Goal: Task Accomplishment & Management: Complete application form

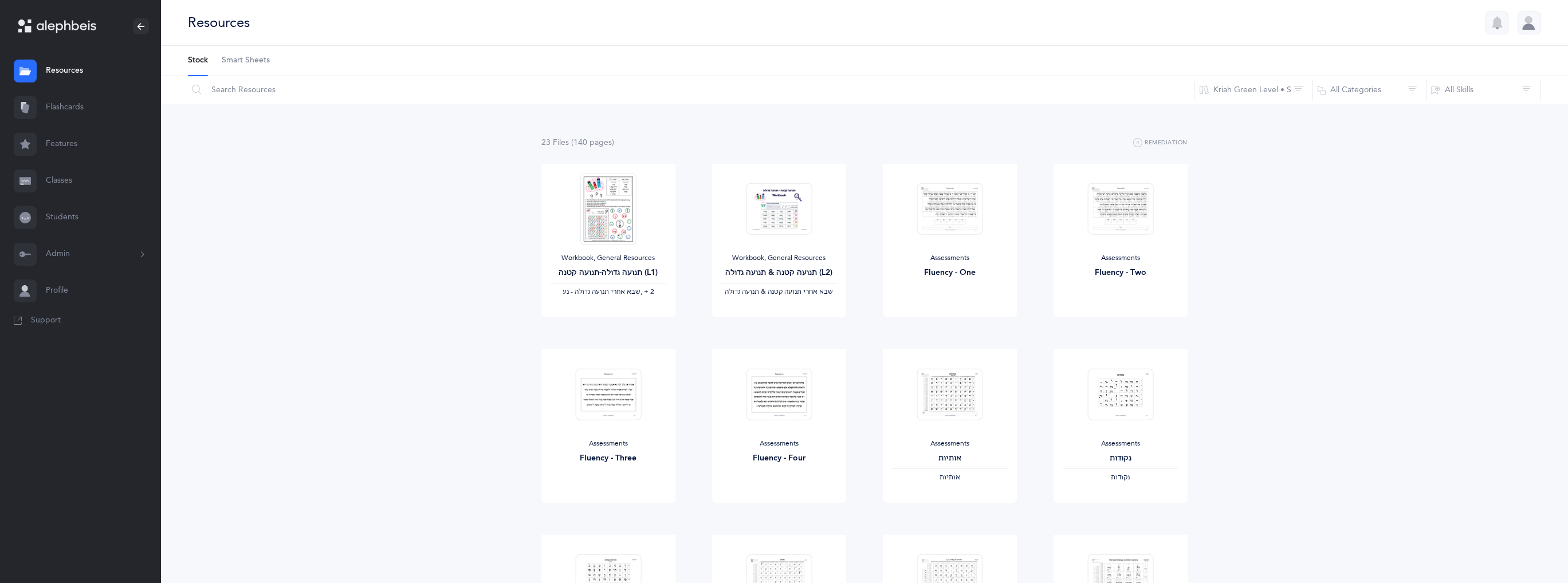
click at [66, 250] on button "Admin" at bounding box center [80, 255] width 161 height 37
click at [74, 177] on link "Classes" at bounding box center [80, 181] width 161 height 37
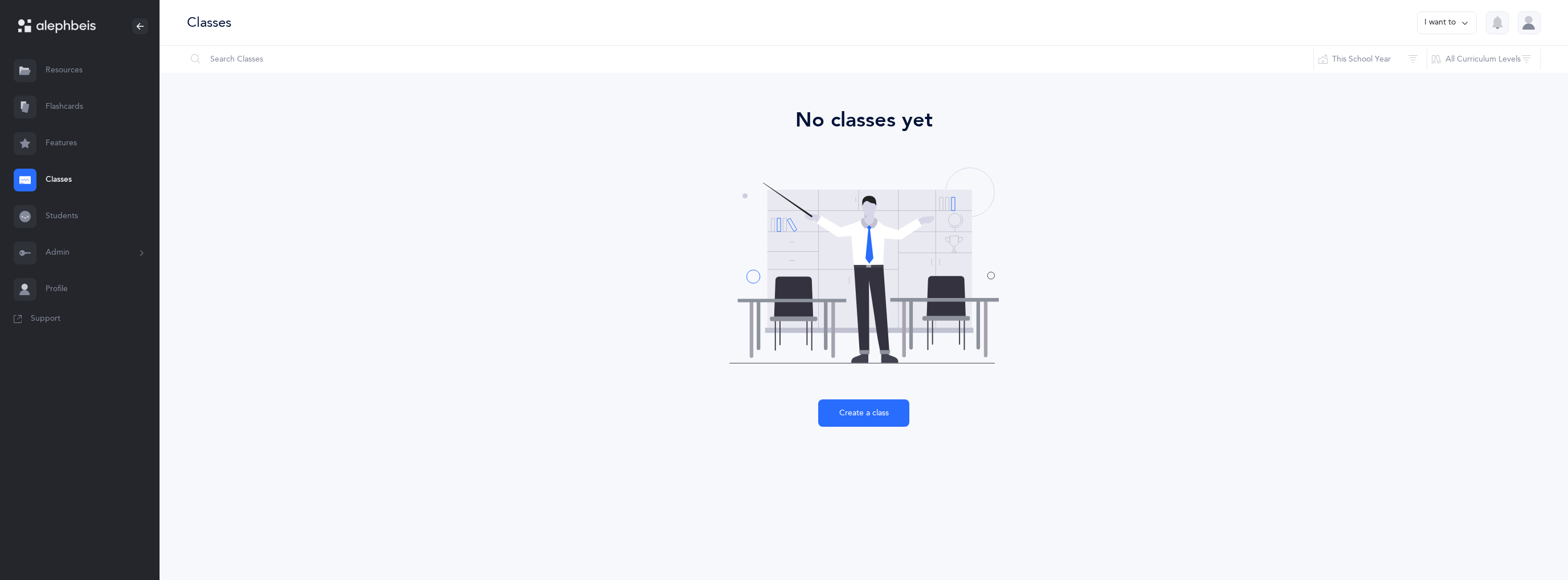
click at [93, 254] on button "Admin" at bounding box center [80, 253] width 160 height 37
click at [68, 282] on link "Staff" at bounding box center [102, 284] width 114 height 25
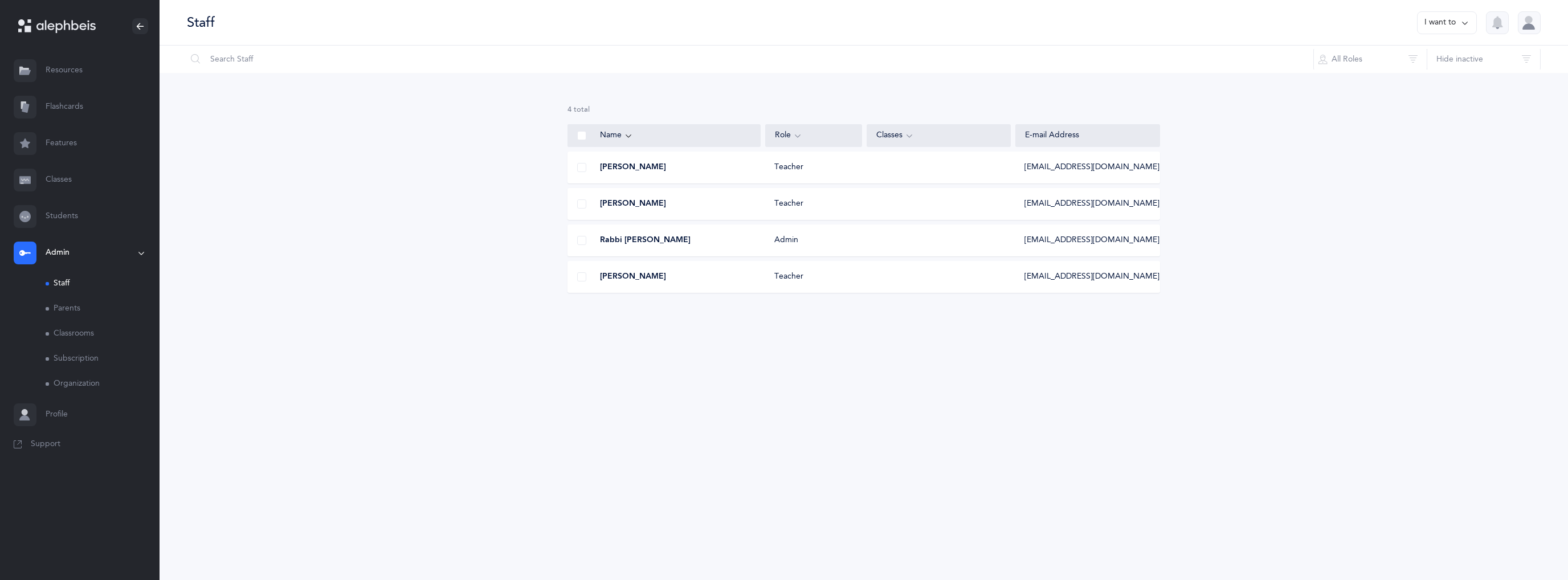
click at [1470, 18] on button "I want to" at bounding box center [1446, 22] width 59 height 23
click at [78, 329] on link "Classrooms" at bounding box center [102, 333] width 114 height 25
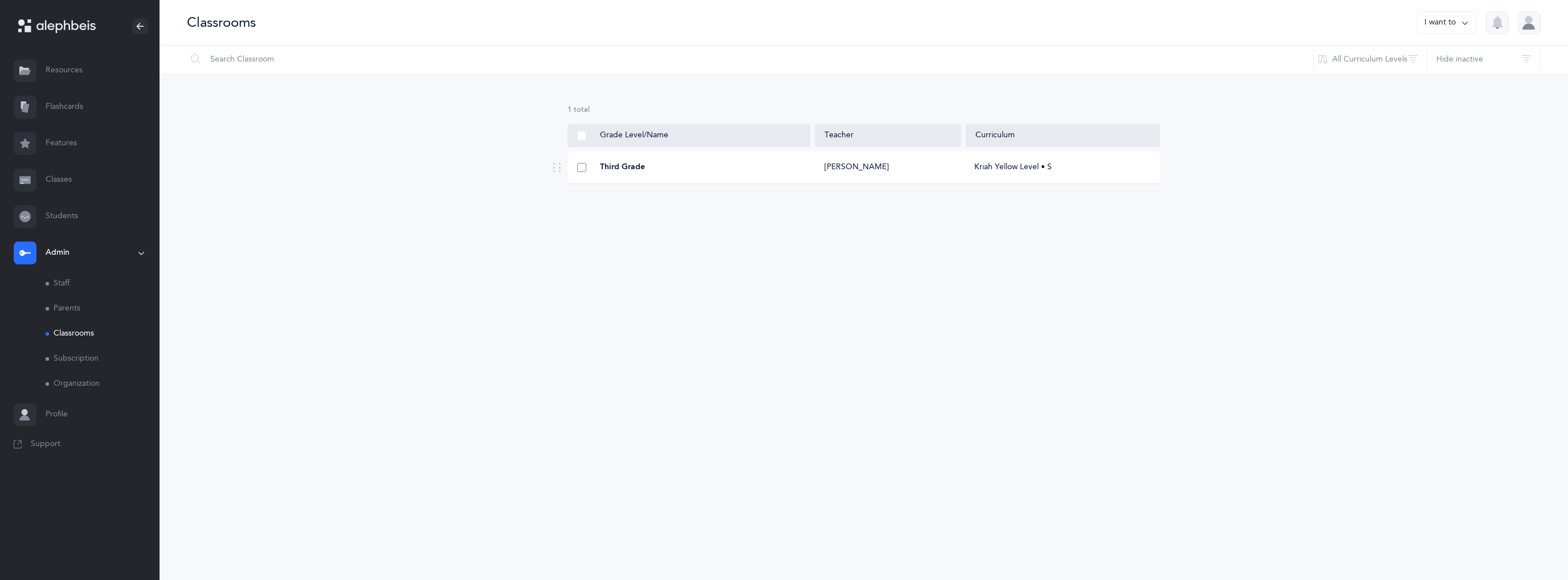
click at [582, 169] on span at bounding box center [581, 167] width 9 height 9
click at [0, 0] on input "checkbox" at bounding box center [0, 0] width 0 height 0
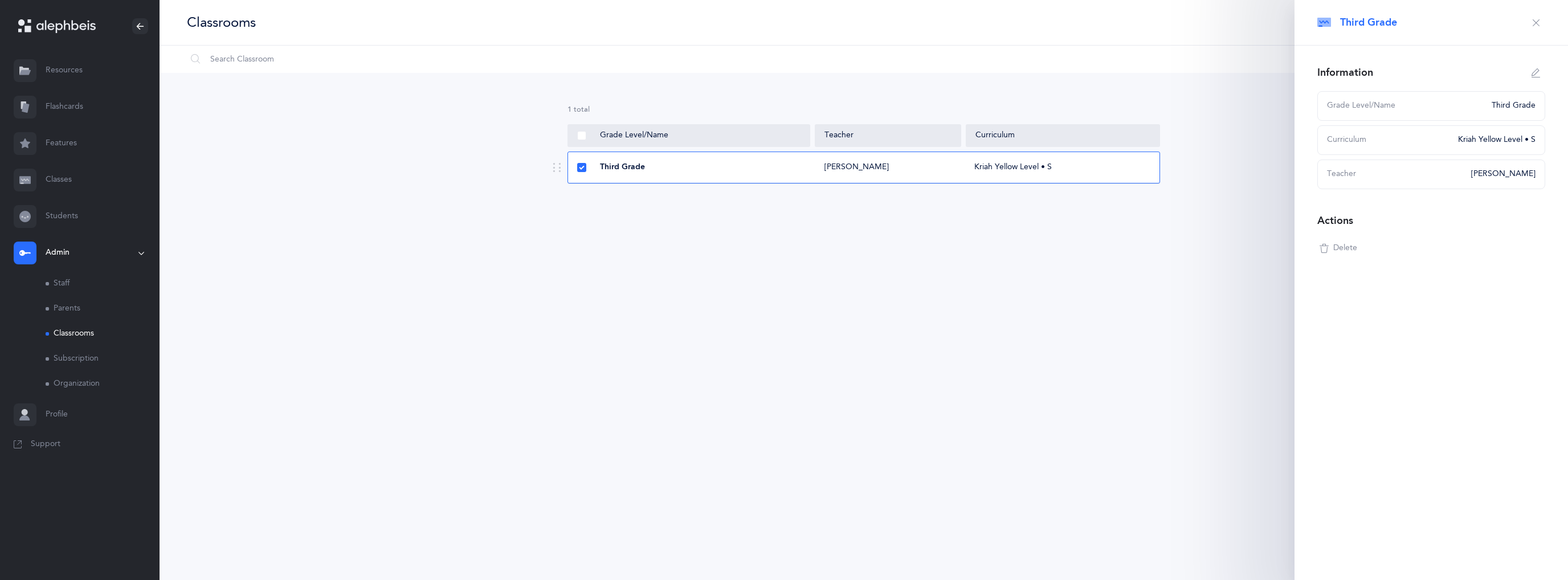
click at [1537, 72] on icon "button" at bounding box center [1536, 73] width 9 height 9
type input "Third Grade"
select select "9"
select select "2690"
click at [1331, 316] on span "button" at bounding box center [1331, 309] width 27 height 27
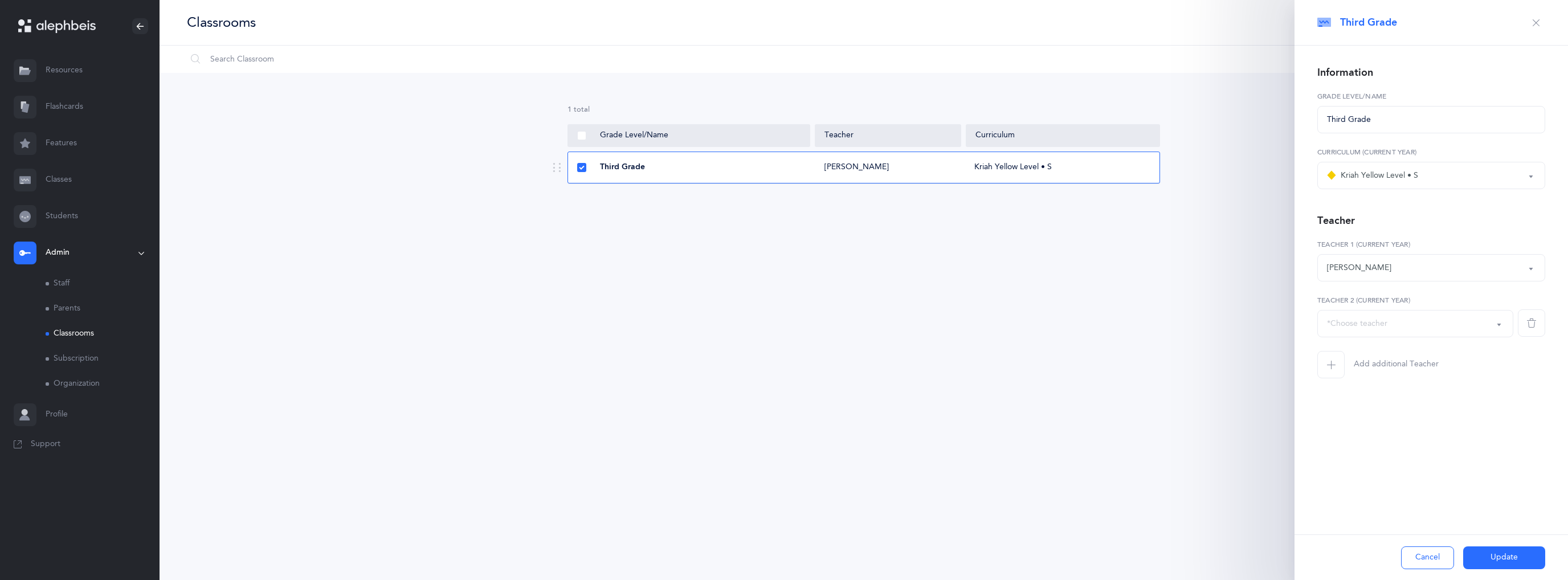
click at [1366, 327] on div "*Choose teacher" at bounding box center [1357, 324] width 60 height 12
click at [1374, 424] on span "Sam Hajibai" at bounding box center [1367, 426] width 64 height 10
select select "2647"
click at [1504, 553] on button "Update" at bounding box center [1504, 558] width 82 height 23
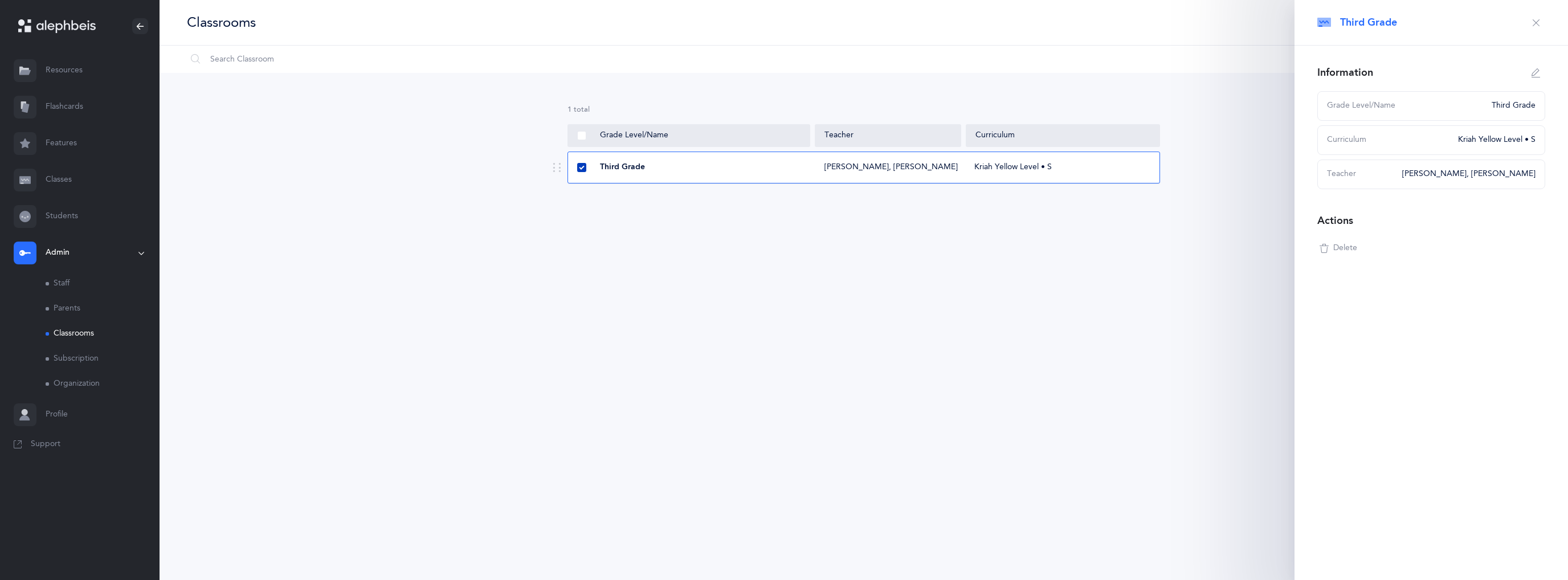
click at [581, 168] on span at bounding box center [581, 167] width 9 height 9
click at [0, 0] on input "checkbox" at bounding box center [0, 0] width 0 height 0
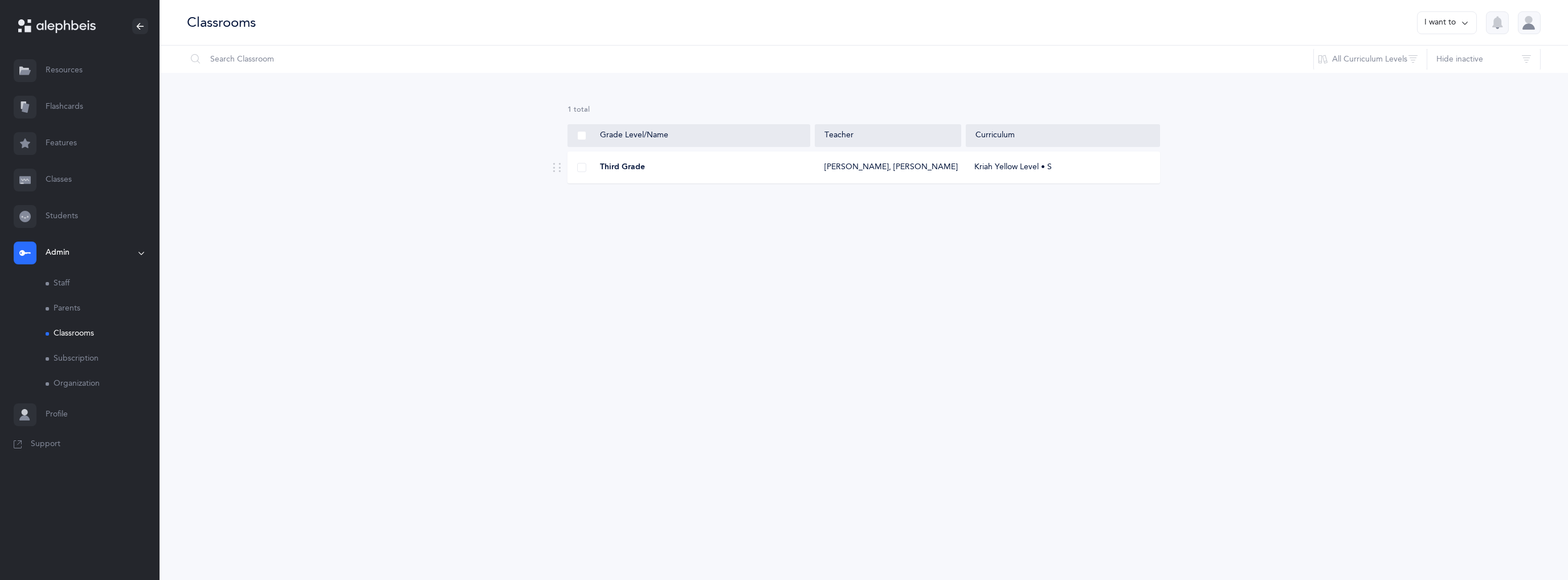
click at [84, 341] on link "Classrooms" at bounding box center [102, 333] width 114 height 25
click at [1446, 21] on button "I want to" at bounding box center [1446, 22] width 59 height 23
click at [1418, 55] on button "Add new classroom" at bounding box center [1423, 59] width 89 height 20
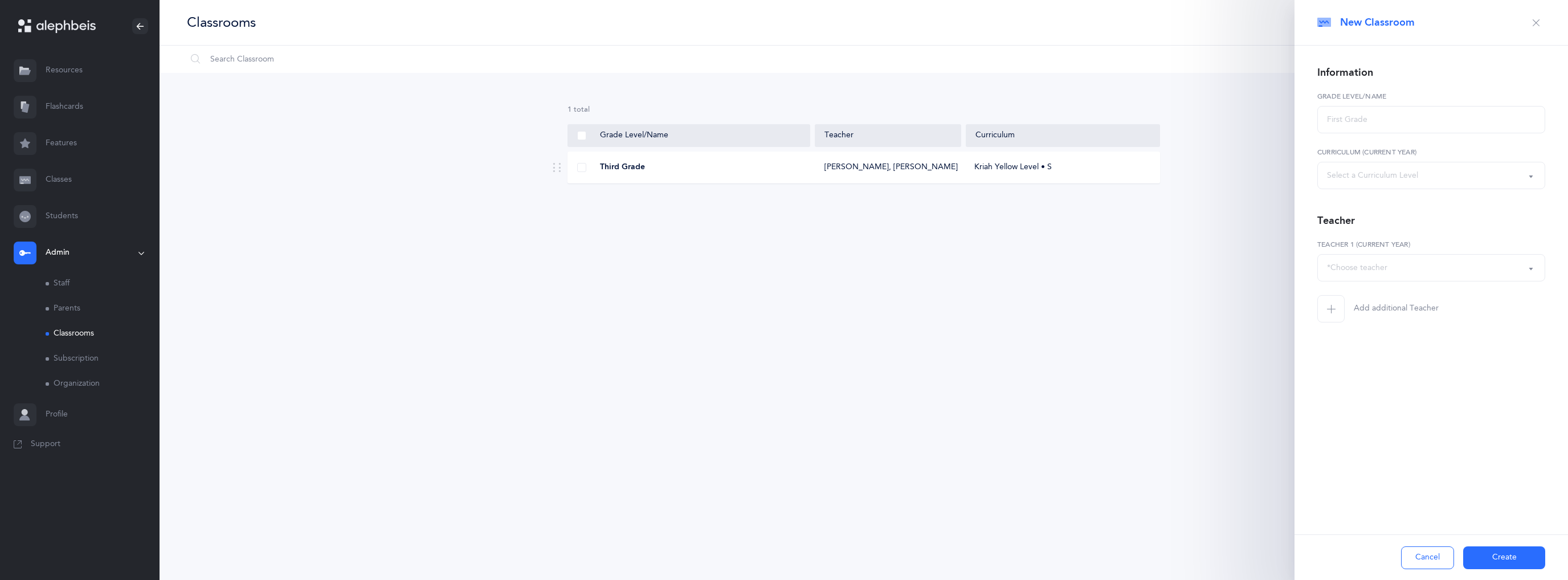
select select
click at [1385, 124] on input "text" at bounding box center [1431, 120] width 228 height 27
type input "2A"
click at [1427, 175] on div "Select a Curriculum Level" at bounding box center [1431, 175] width 208 height 19
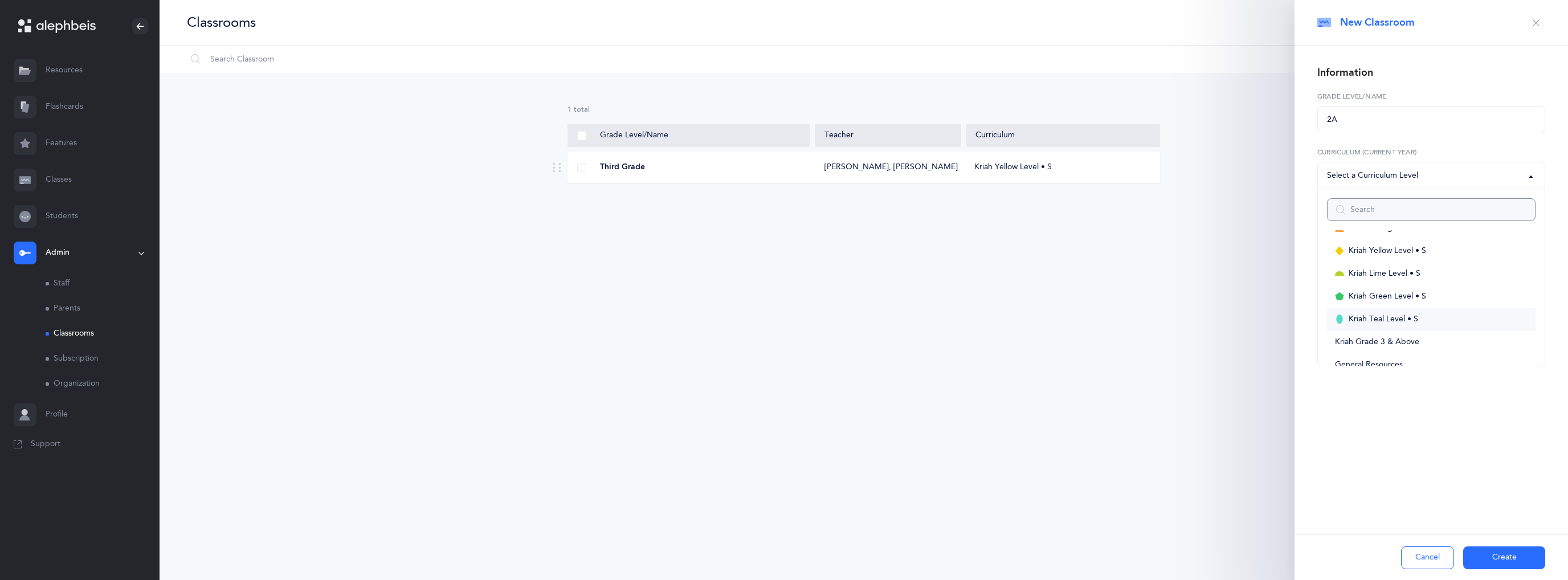
scroll to position [228, 0]
click at [1412, 251] on span "Kriah Yellow Level • S" at bounding box center [1387, 251] width 78 height 10
select select "9"
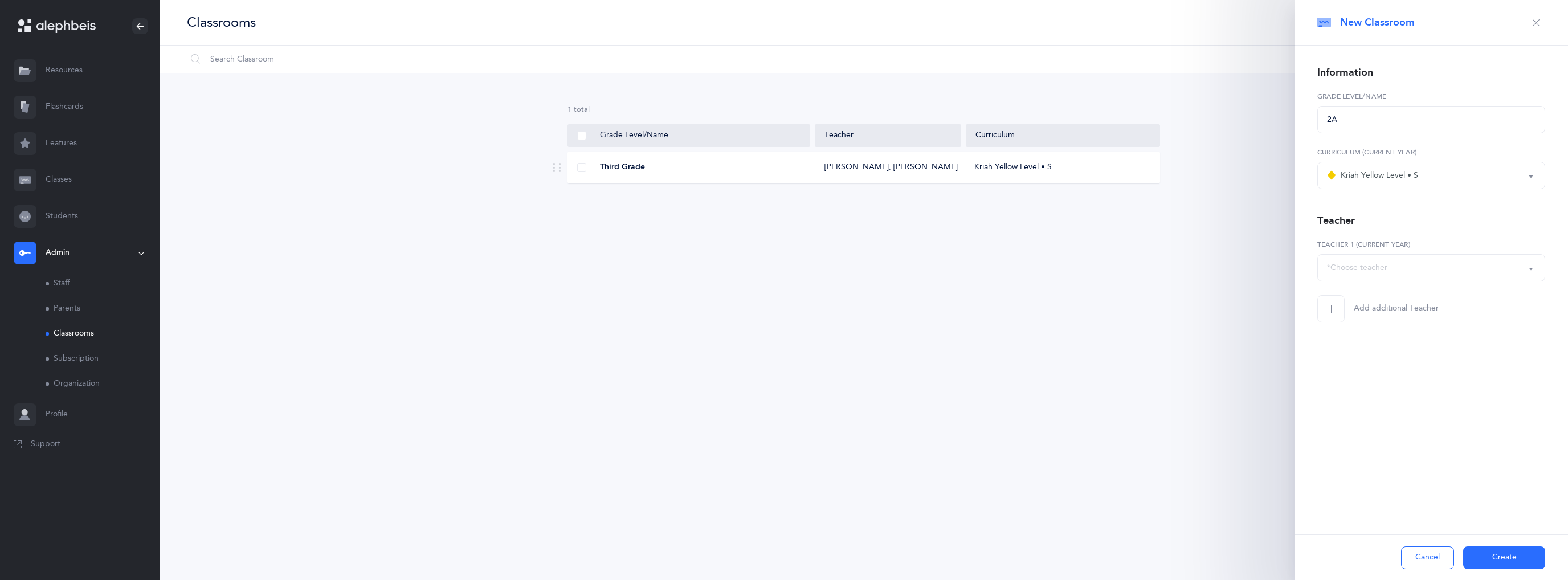
click at [1439, 265] on div "*Choose teacher" at bounding box center [1431, 267] width 208 height 19
click at [1375, 374] on span "Sharon Halali" at bounding box center [1367, 370] width 64 height 10
select select "2648"
click at [1333, 306] on icon "button" at bounding box center [1331, 309] width 9 height 9
click at [1351, 325] on div "*Choose teacher" at bounding box center [1357, 324] width 60 height 12
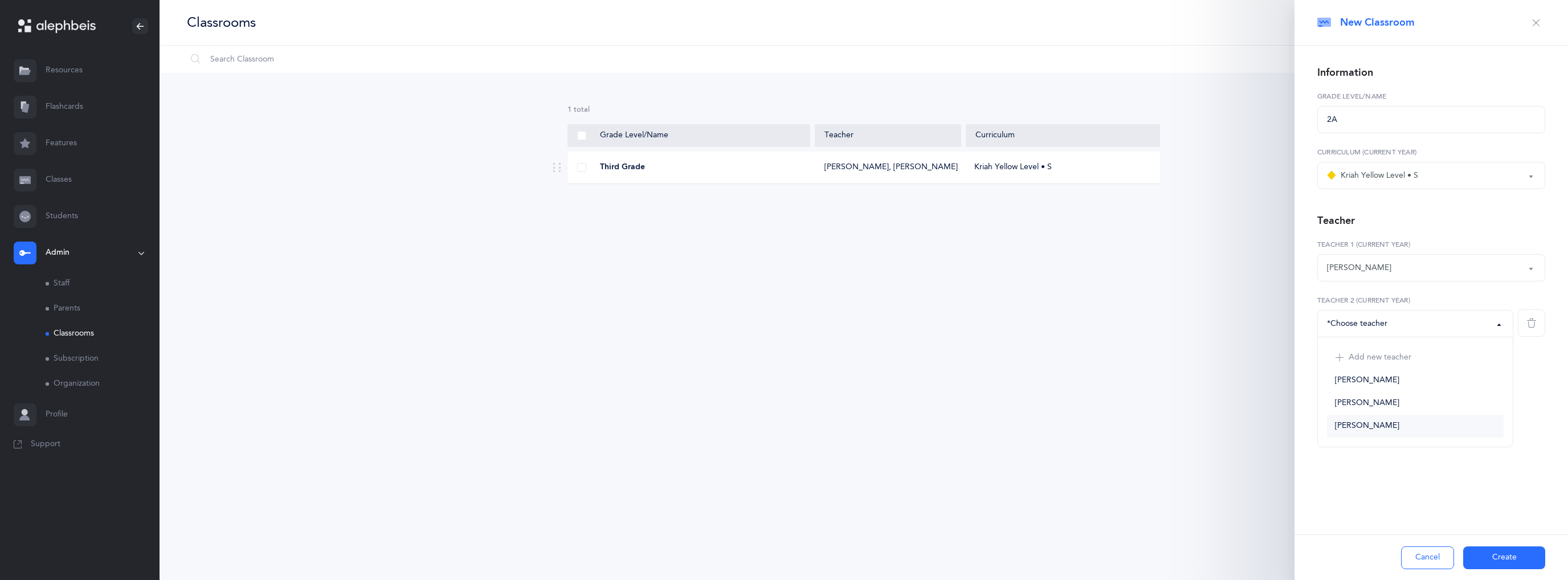
click at [1361, 424] on span "Sam Hajibai" at bounding box center [1367, 426] width 64 height 10
select select "2647"
click at [1509, 562] on button "Create" at bounding box center [1504, 558] width 82 height 23
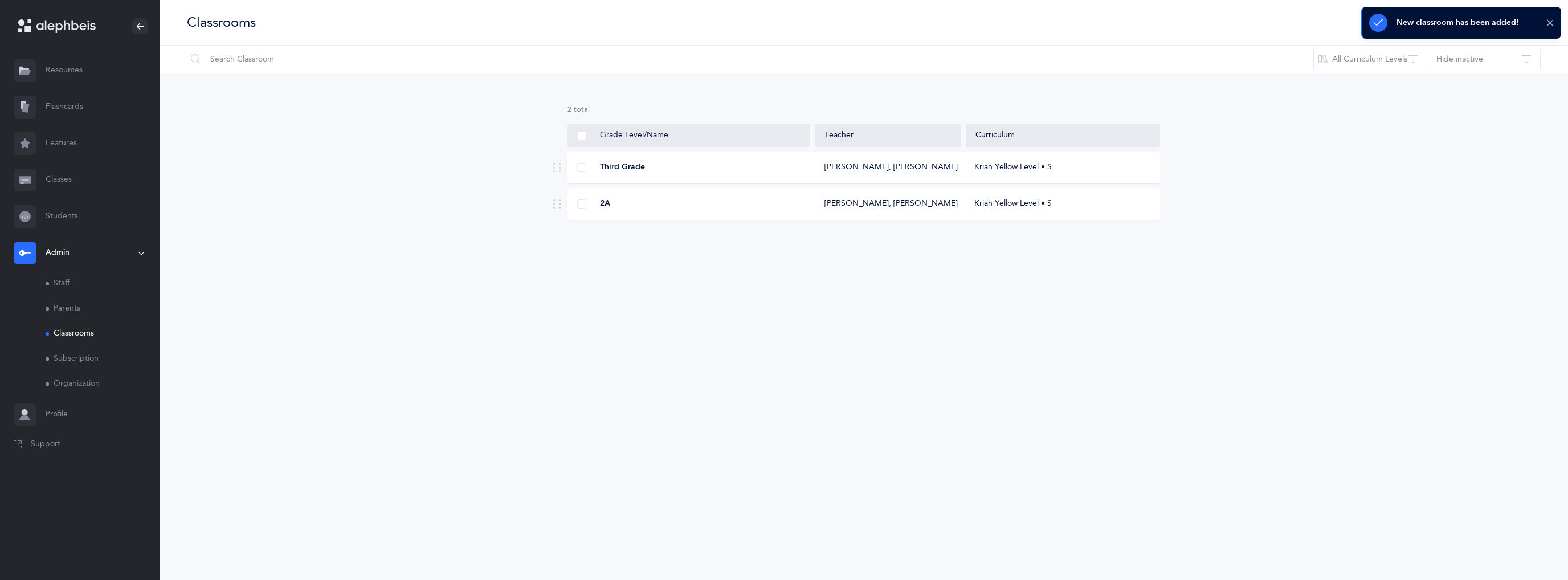
click at [1547, 24] on icon at bounding box center [1550, 23] width 8 height 10
click at [1456, 21] on button "I want to" at bounding box center [1446, 22] width 59 height 23
click at [1440, 59] on button "Add new classroom" at bounding box center [1423, 59] width 89 height 20
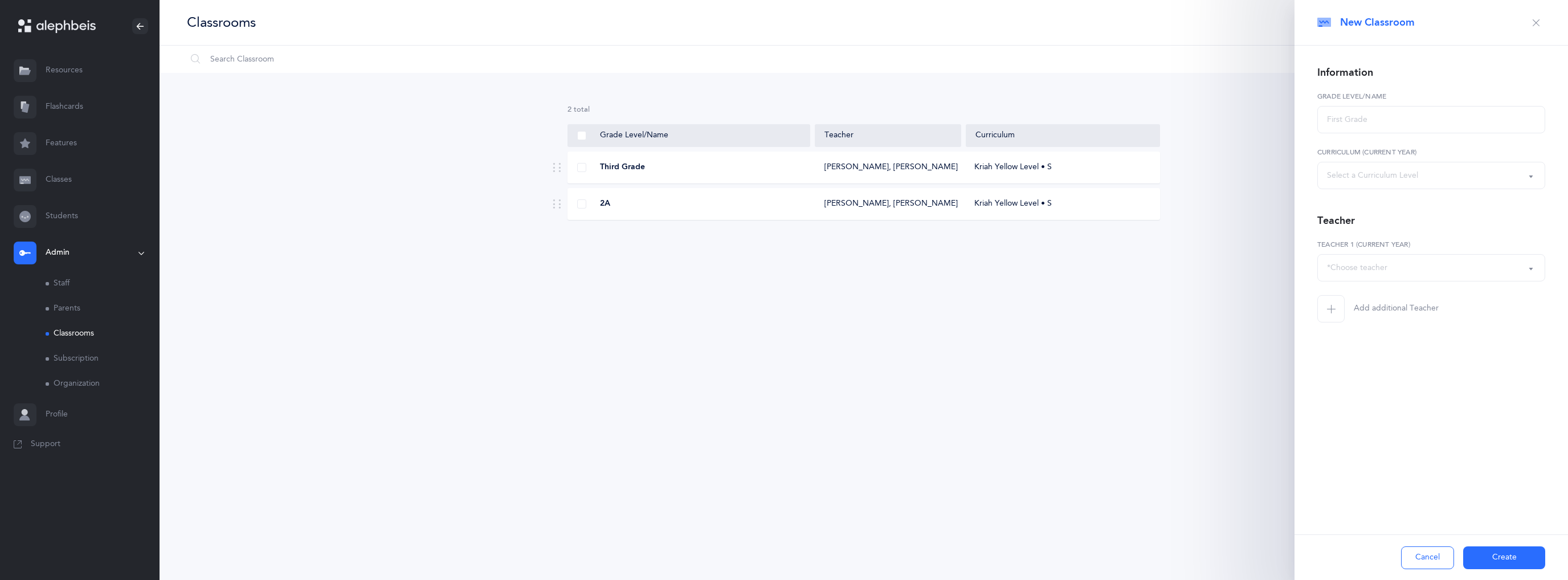
select select
click at [1397, 124] on input "text" at bounding box center [1431, 120] width 228 height 27
type input "2B"
click at [1383, 174] on div "Select a Curriculum Level" at bounding box center [1372, 176] width 91 height 12
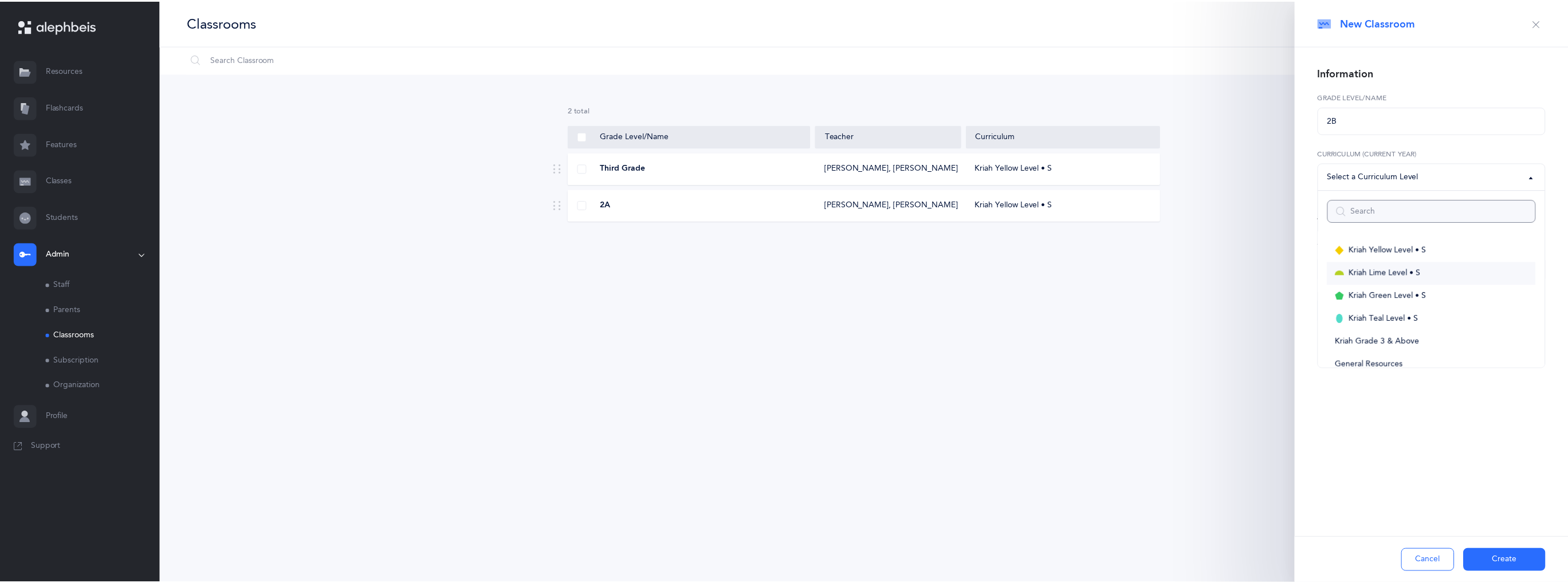
scroll to position [213, 0]
click at [1436, 264] on link "Kriah Yellow Level • S" at bounding box center [1438, 268] width 210 height 23
select select "9"
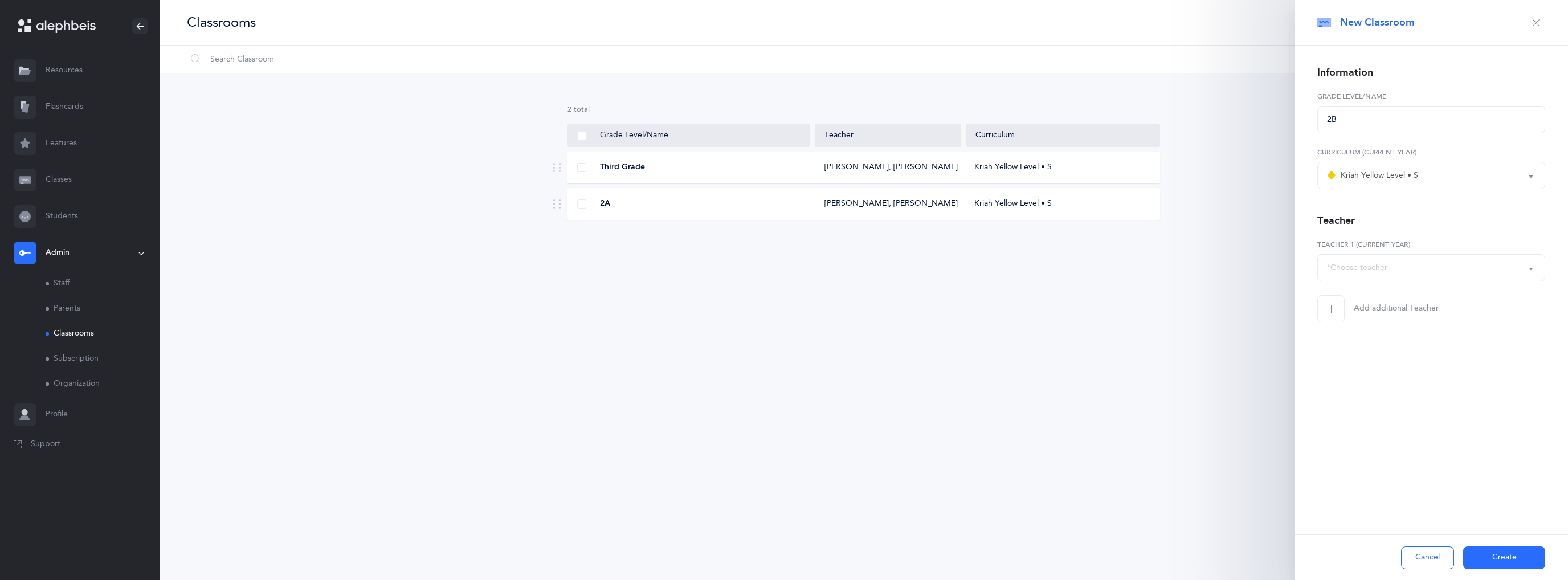
click at [1381, 266] on div "*Choose teacher" at bounding box center [1357, 268] width 60 height 12
click at [1372, 363] on link "Sharon Halali" at bounding box center [1431, 371] width 208 height 23
select select "2648"
click at [1347, 302] on button "Add additional Teacher" at bounding box center [1378, 309] width 122 height 27
click at [1368, 329] on div "*Choose teacher" at bounding box center [1357, 324] width 60 height 12
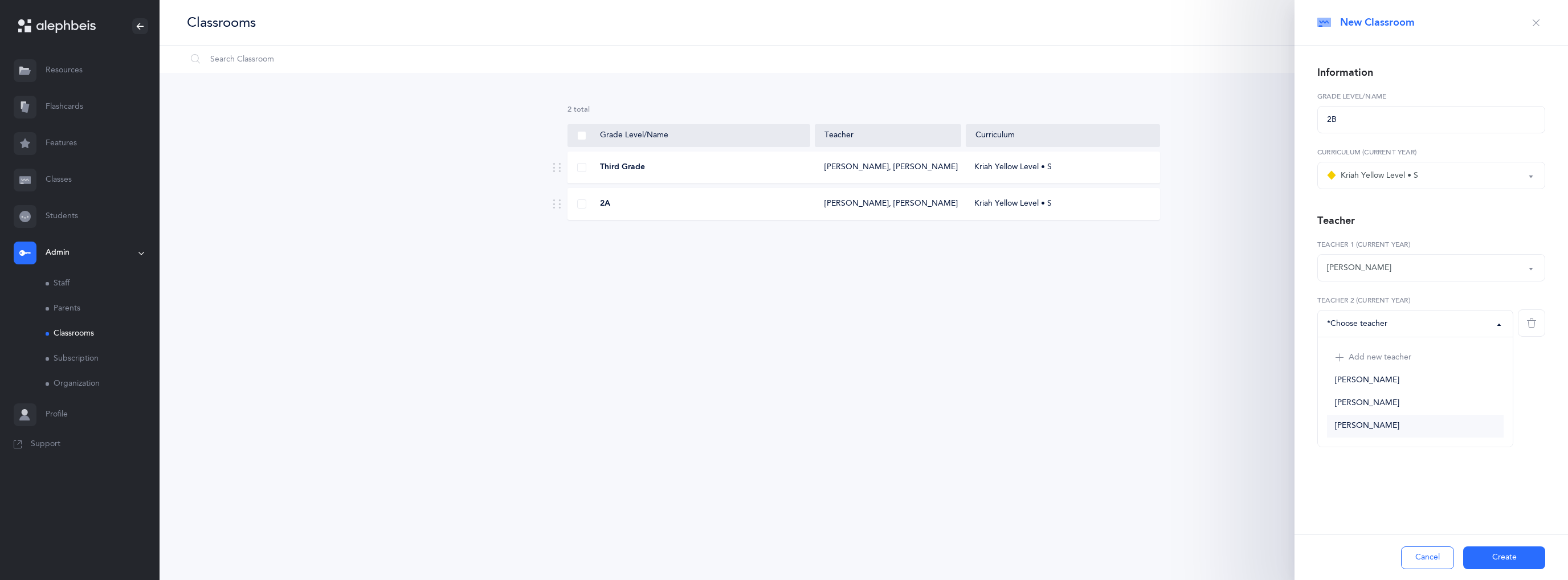
click at [1359, 432] on link "Sam Hajibai" at bounding box center [1414, 426] width 176 height 23
select select "2647"
click at [1522, 562] on button "Create" at bounding box center [1504, 558] width 82 height 23
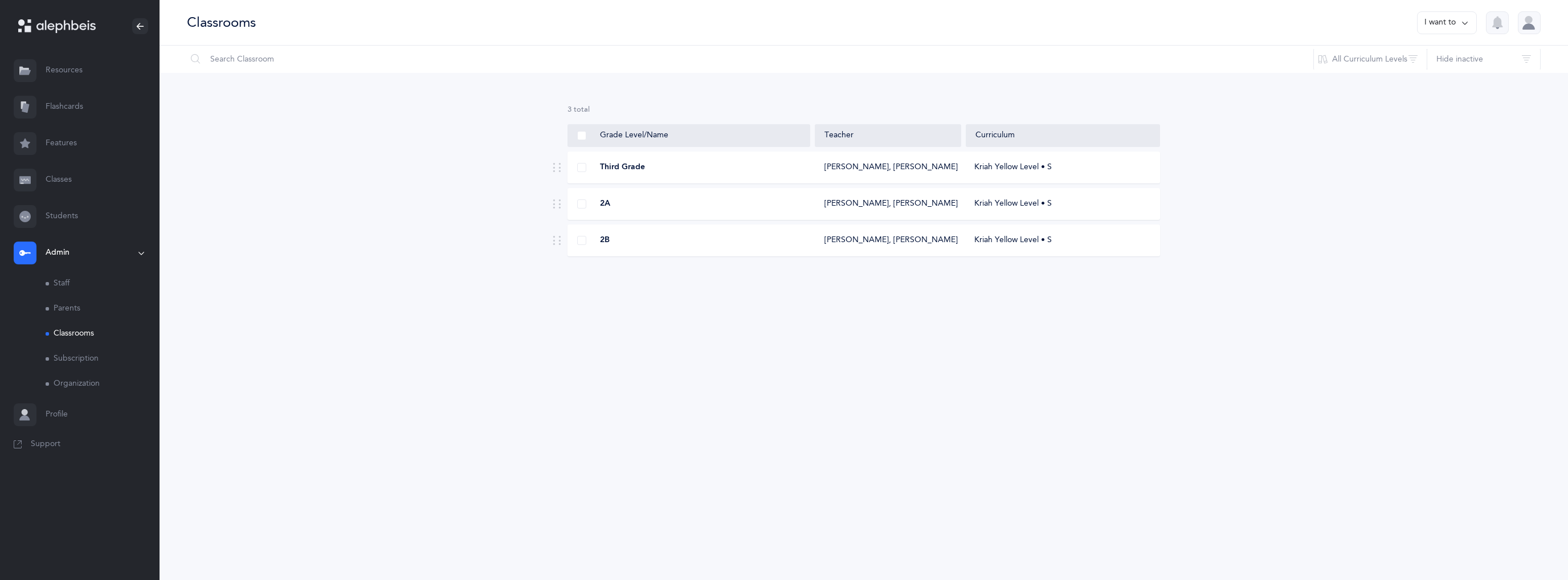
click at [80, 311] on link "Parents" at bounding box center [102, 308] width 114 height 25
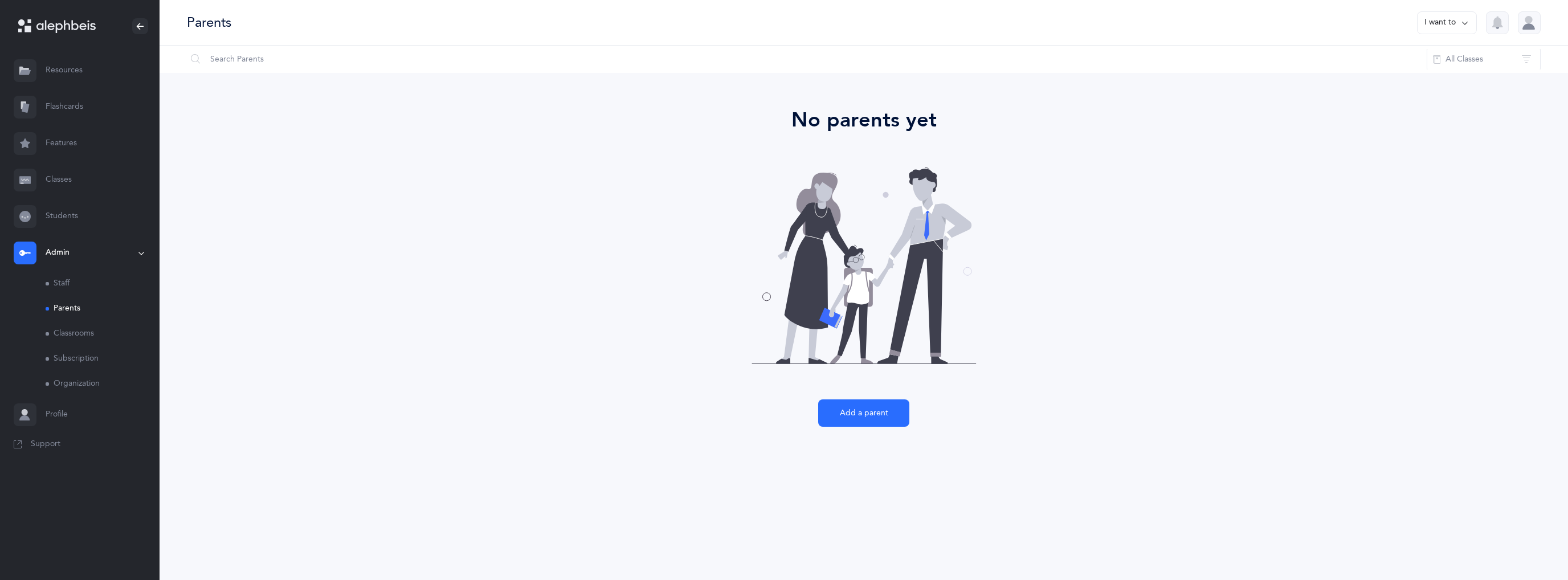
click at [82, 338] on link "Classrooms" at bounding box center [102, 333] width 114 height 25
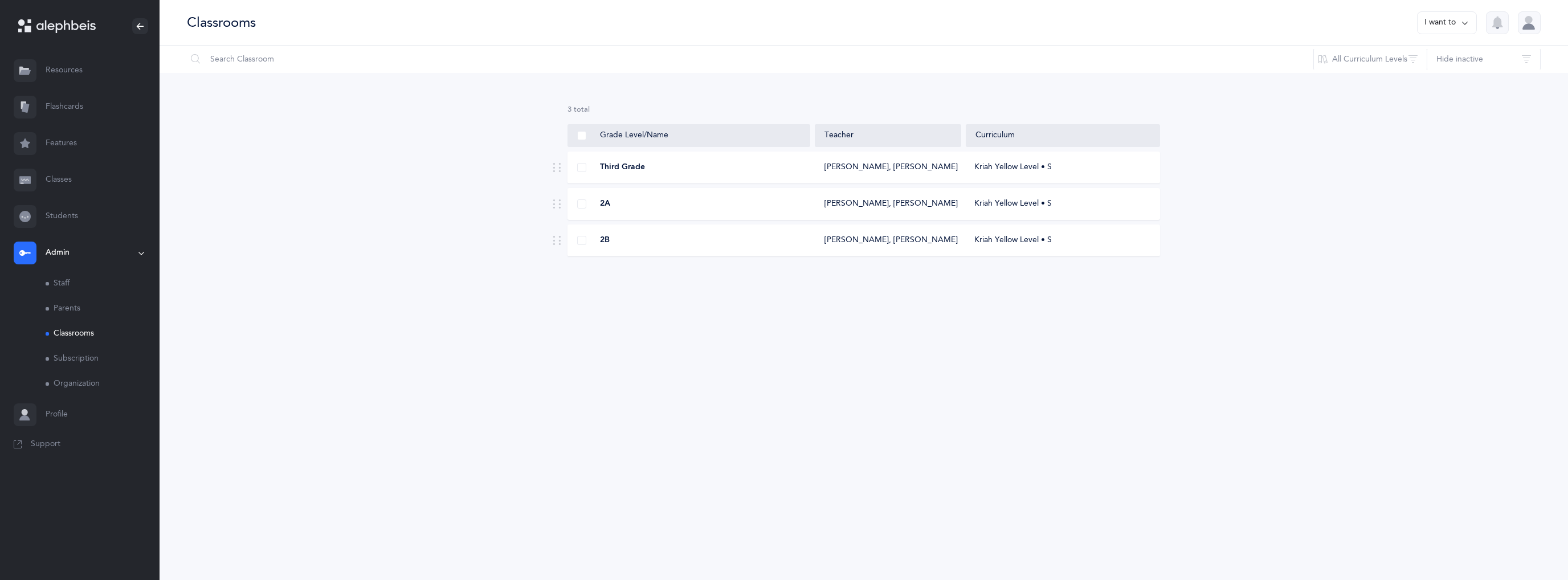
click at [82, 358] on link "Subscription" at bounding box center [102, 359] width 114 height 25
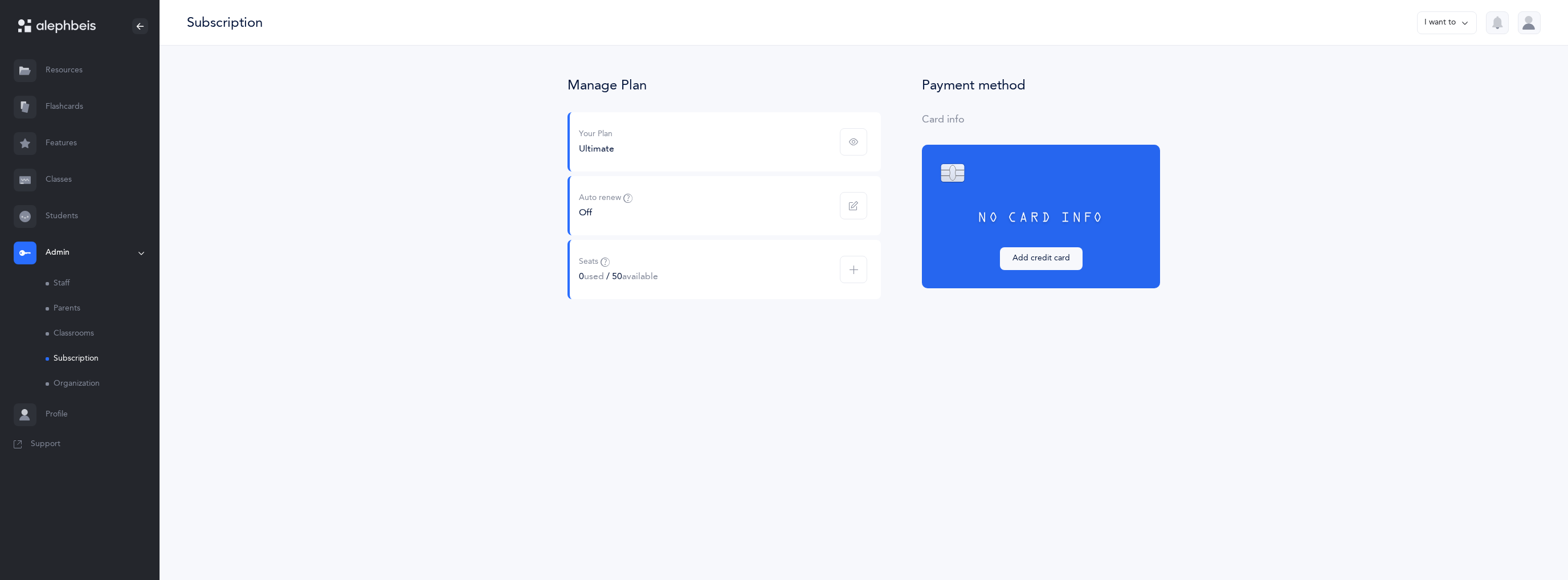
click at [80, 383] on link "Organization" at bounding box center [102, 383] width 114 height 25
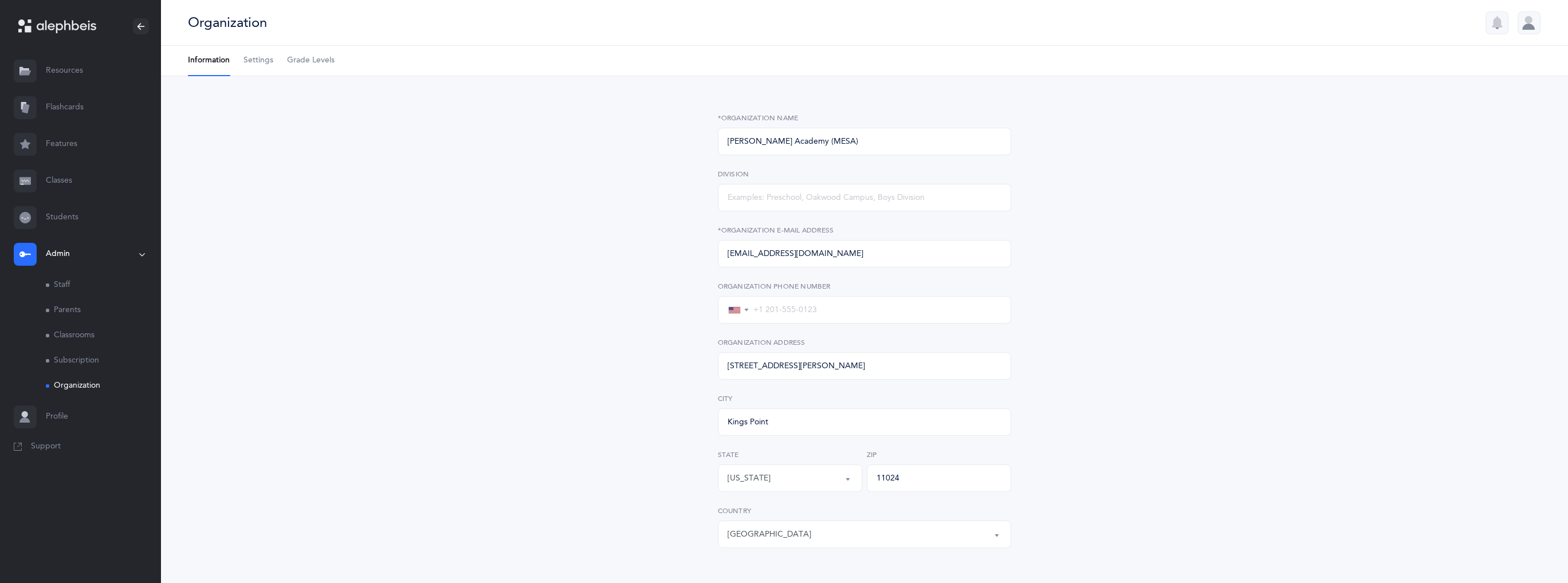
scroll to position [75, 0]
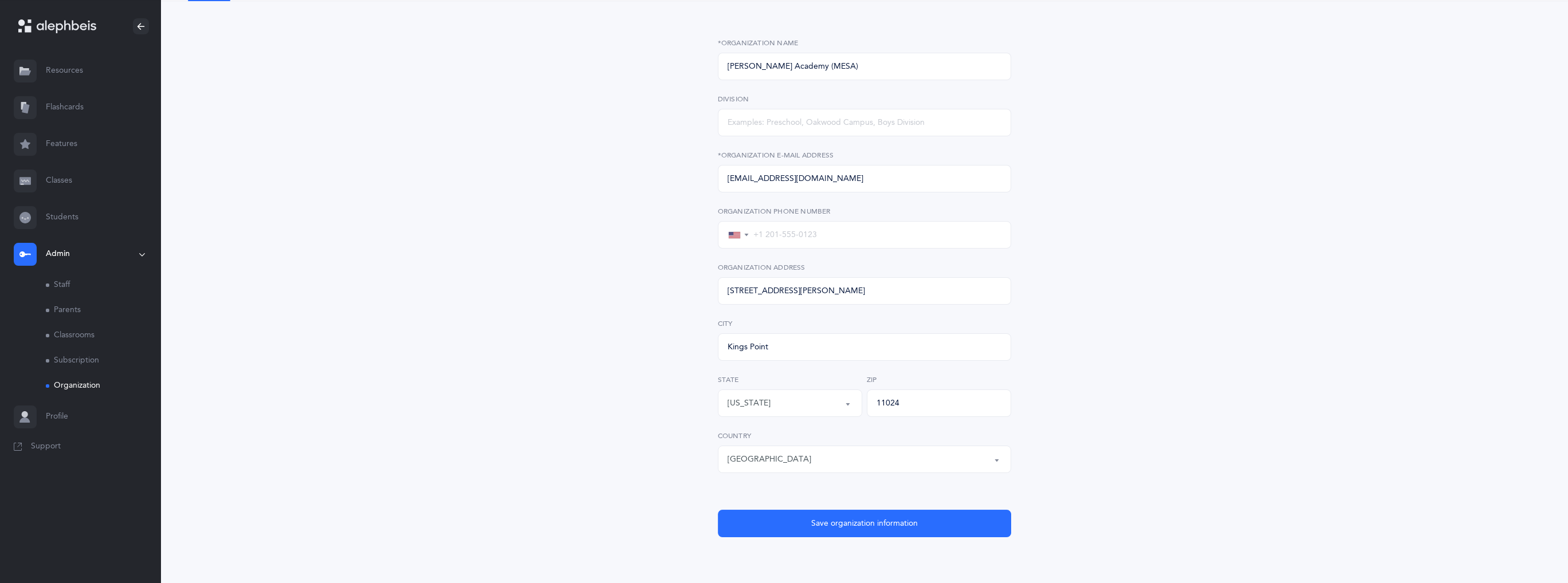
click at [54, 271] on button "Admin" at bounding box center [80, 255] width 161 height 37
click at [62, 265] on button "Admin" at bounding box center [80, 255] width 161 height 37
click at [62, 294] on link "Staff" at bounding box center [103, 285] width 115 height 25
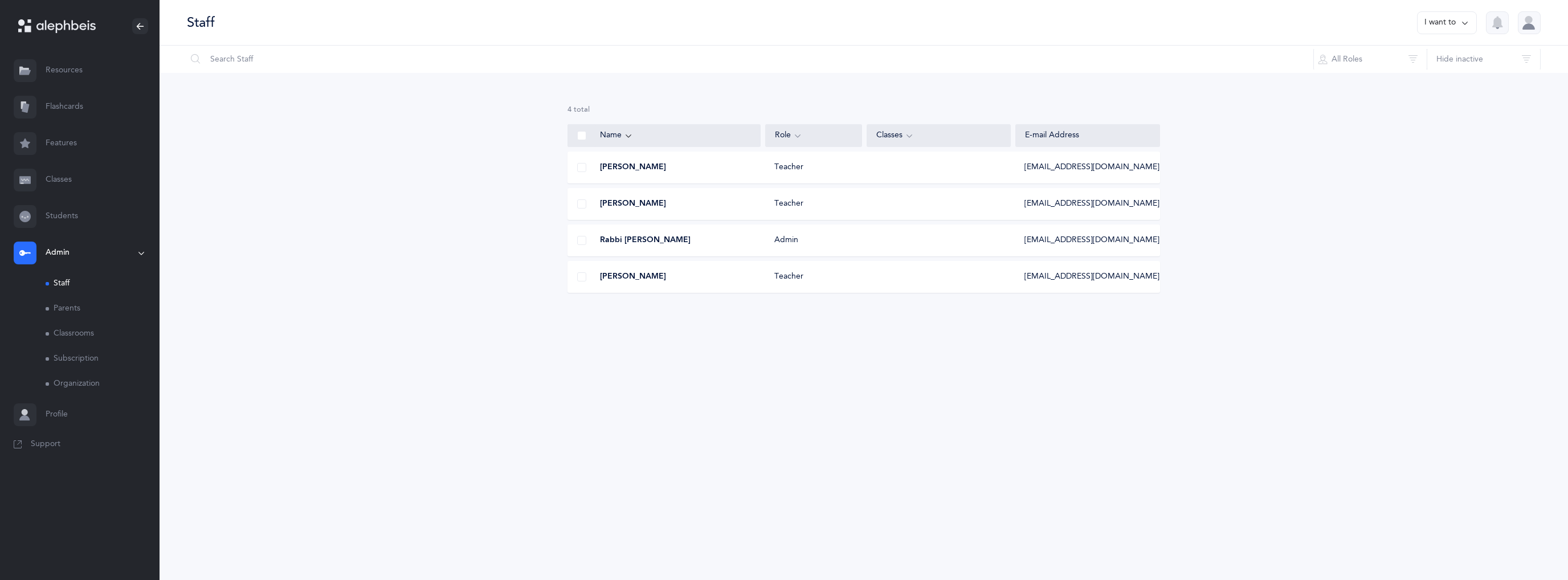
click at [1466, 21] on icon at bounding box center [1465, 23] width 9 height 13
click at [1401, 184] on div "4 results total Name Role Classes E-mail Address Mr. Sam Hajibai Teacher shajib…" at bounding box center [864, 208] width 1409 height 270
click at [1507, 20] on button "button" at bounding box center [1497, 22] width 23 height 23
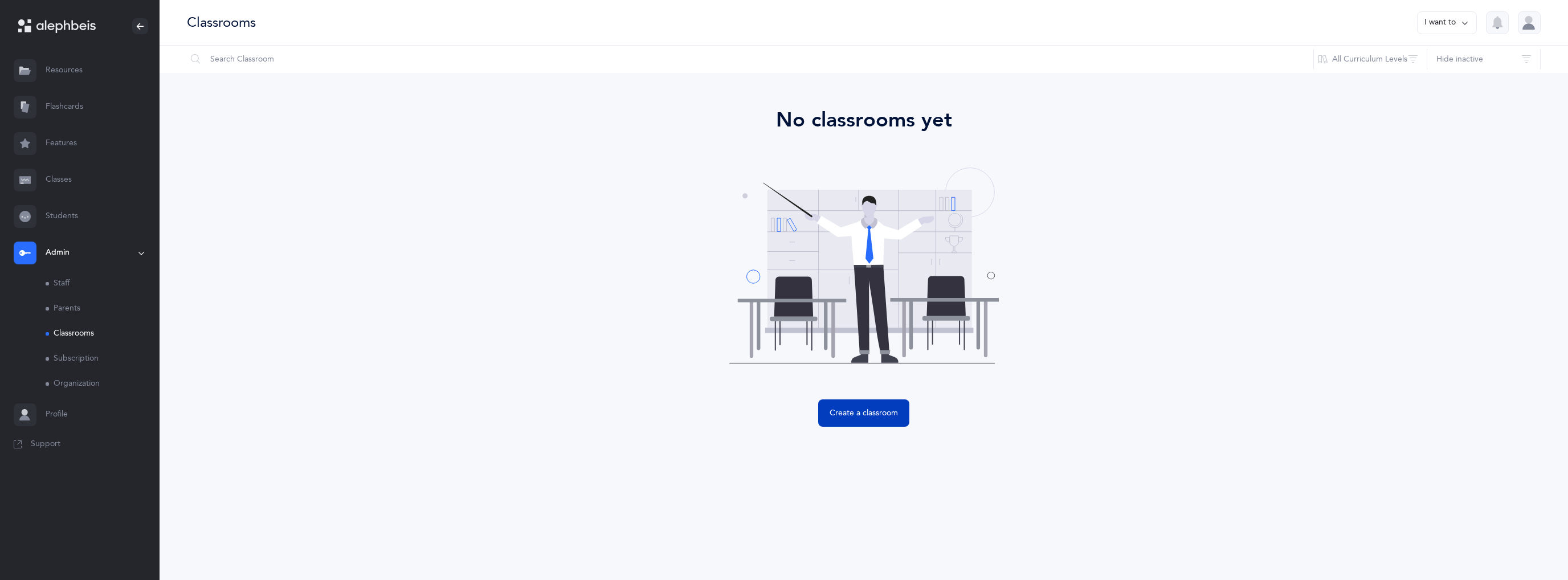
click at [869, 416] on span "Create a classroom" at bounding box center [863, 414] width 69 height 12
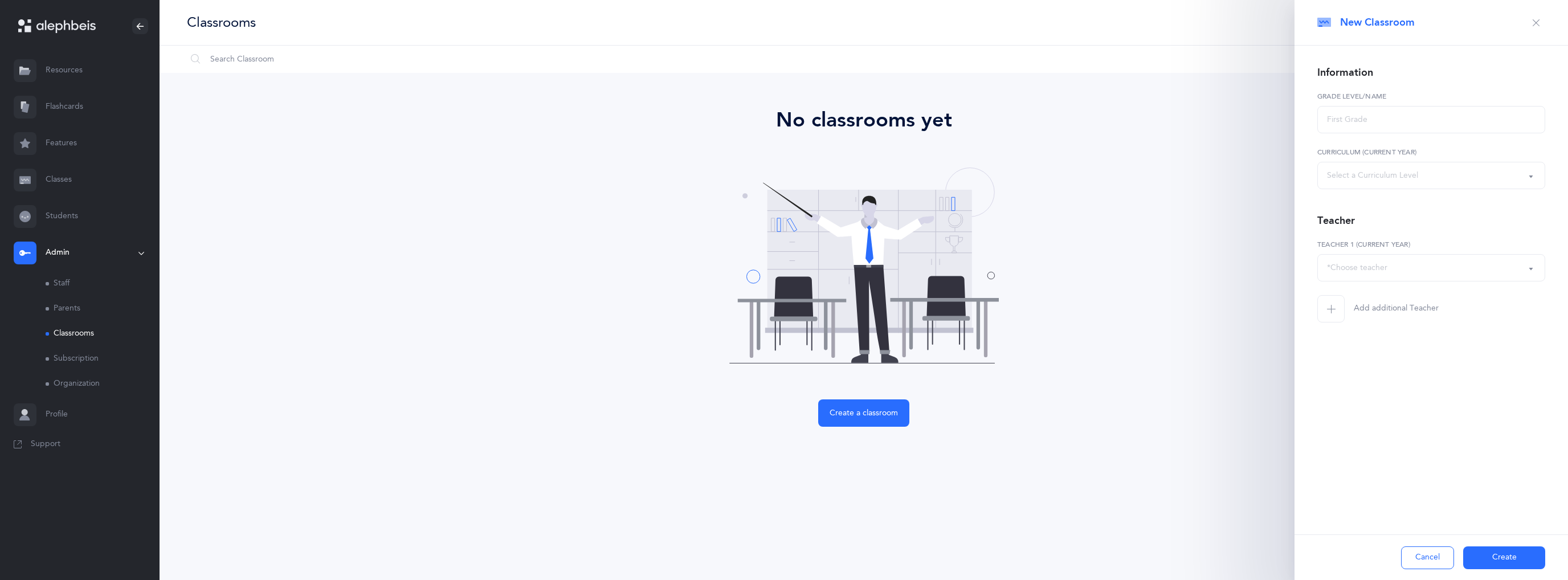
select select
click at [1366, 116] on input "text" at bounding box center [1431, 120] width 228 height 27
type input "Third Grade"
click at [1424, 173] on div "Select a Curriculum Level" at bounding box center [1431, 175] width 208 height 19
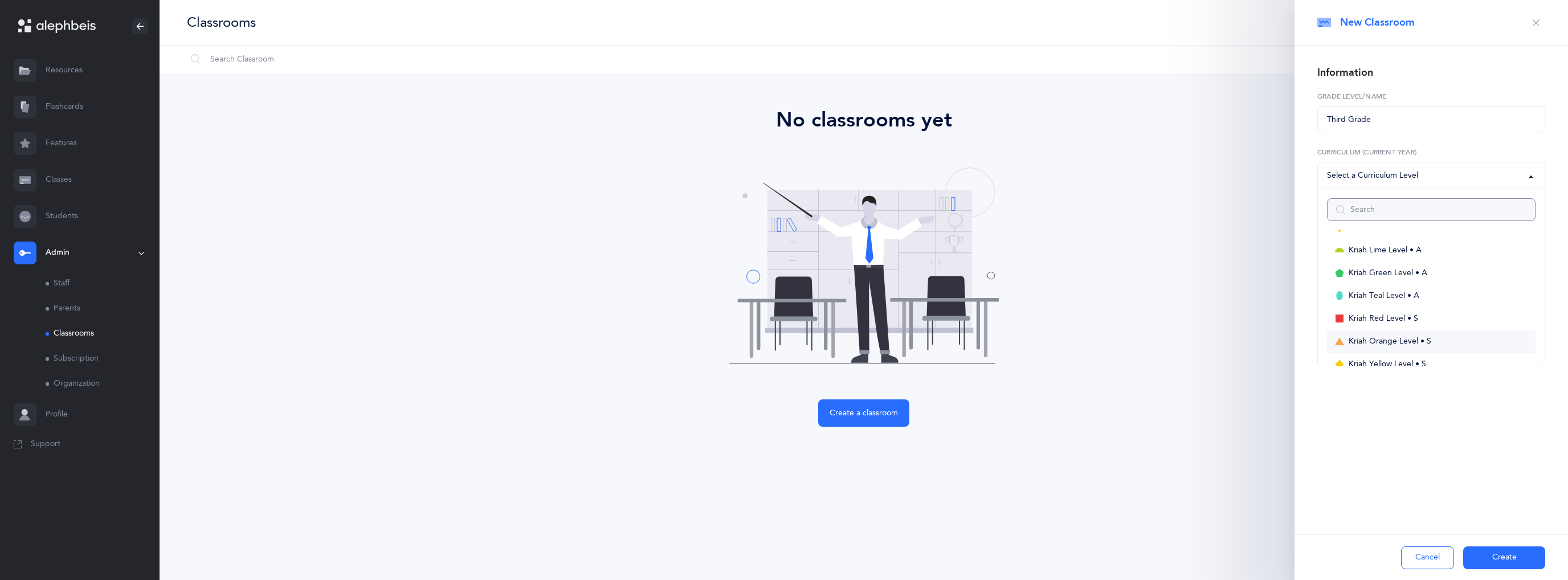
scroll to position [171, 0]
click at [1408, 309] on span "Kriah Yellow Level • S" at bounding box center [1387, 307] width 78 height 10
select select "9"
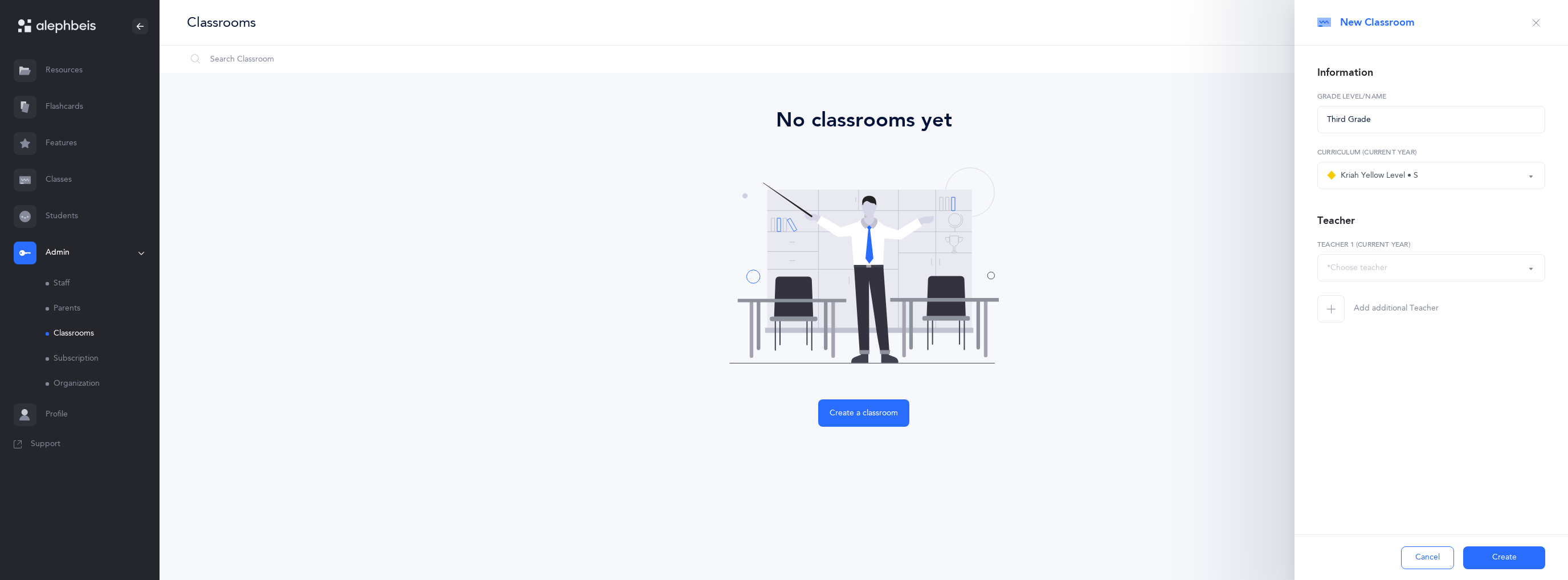
click at [1442, 267] on div "*Choose teacher" at bounding box center [1431, 267] width 208 height 19
click at [1372, 325] on span "Yosef Sassoon" at bounding box center [1367, 325] width 64 height 10
select select "2690"
click at [1330, 308] on icon "button" at bounding box center [1331, 309] width 9 height 9
click at [1370, 331] on div "*Choose teacher" at bounding box center [1414, 323] width 176 height 19
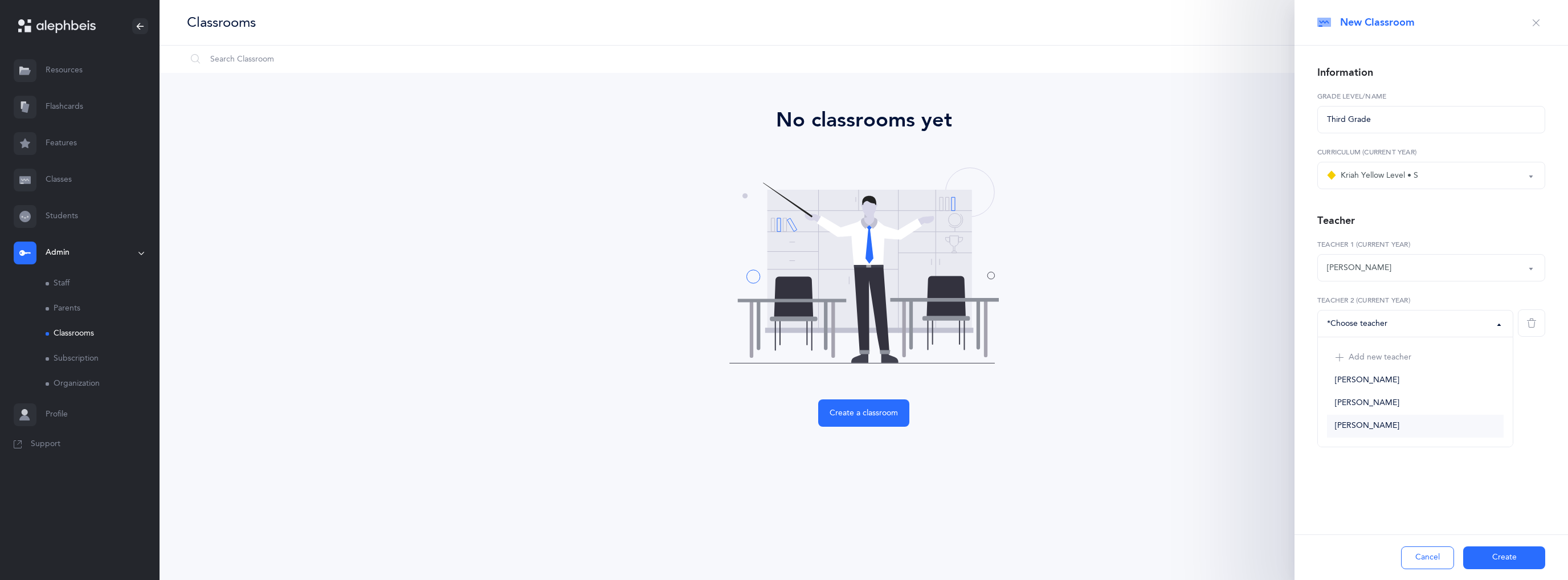
click at [1368, 427] on span "Sam Hajibai" at bounding box center [1367, 426] width 64 height 10
select select "2647"
click at [1476, 444] on div "New Classroom Information Third Grade Grade Level/Name Kriah Purple Level Kriah…" at bounding box center [1431, 290] width 273 height 580
click at [1532, 321] on icon "button" at bounding box center [1531, 323] width 9 height 9
click at [1509, 561] on button "Create" at bounding box center [1504, 558] width 82 height 23
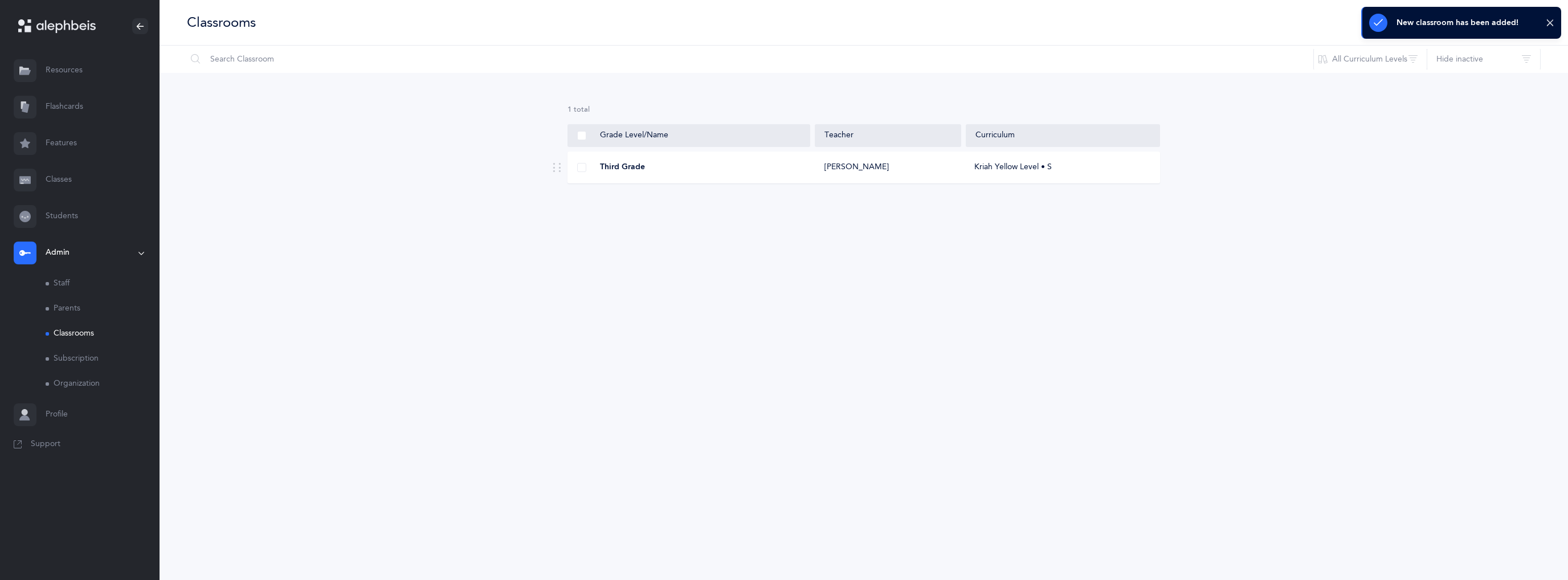
click at [635, 170] on span "Third Grade" at bounding box center [622, 167] width 45 height 11
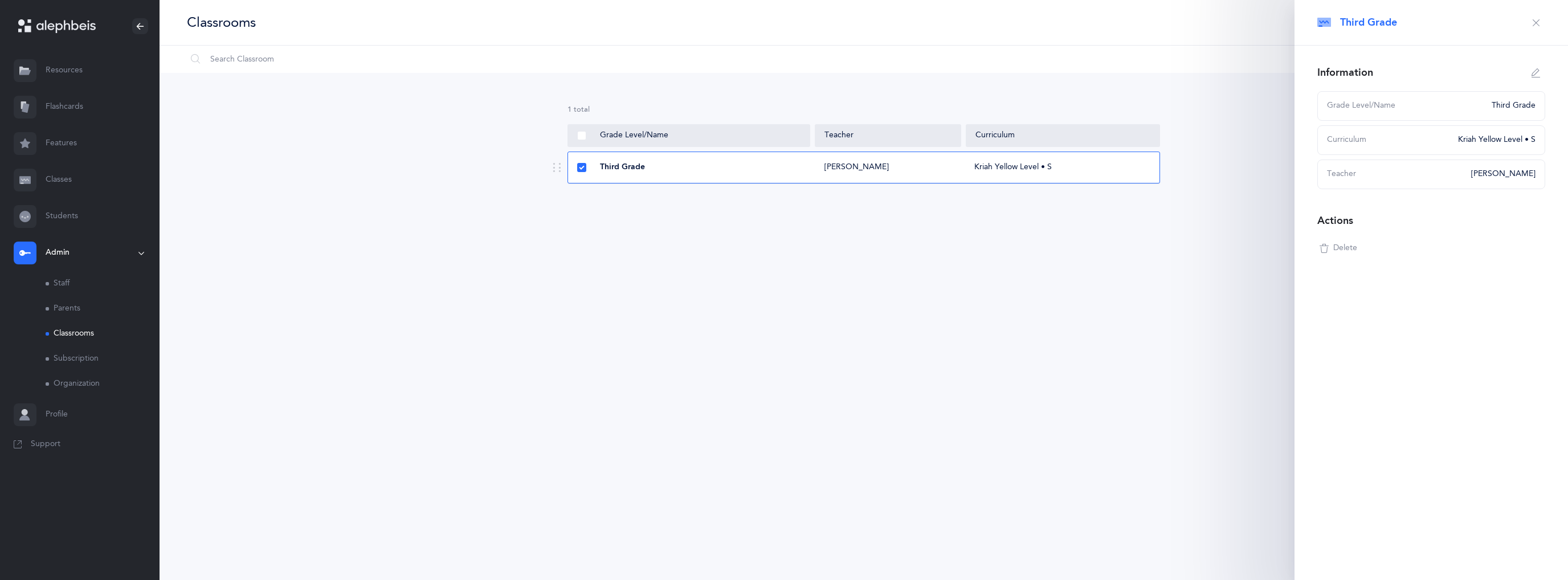
click at [933, 235] on div "Classrooms I want to Information Settings Grade Levels Magen Ephraim Sephardic …" at bounding box center [864, 290] width 1409 height 580
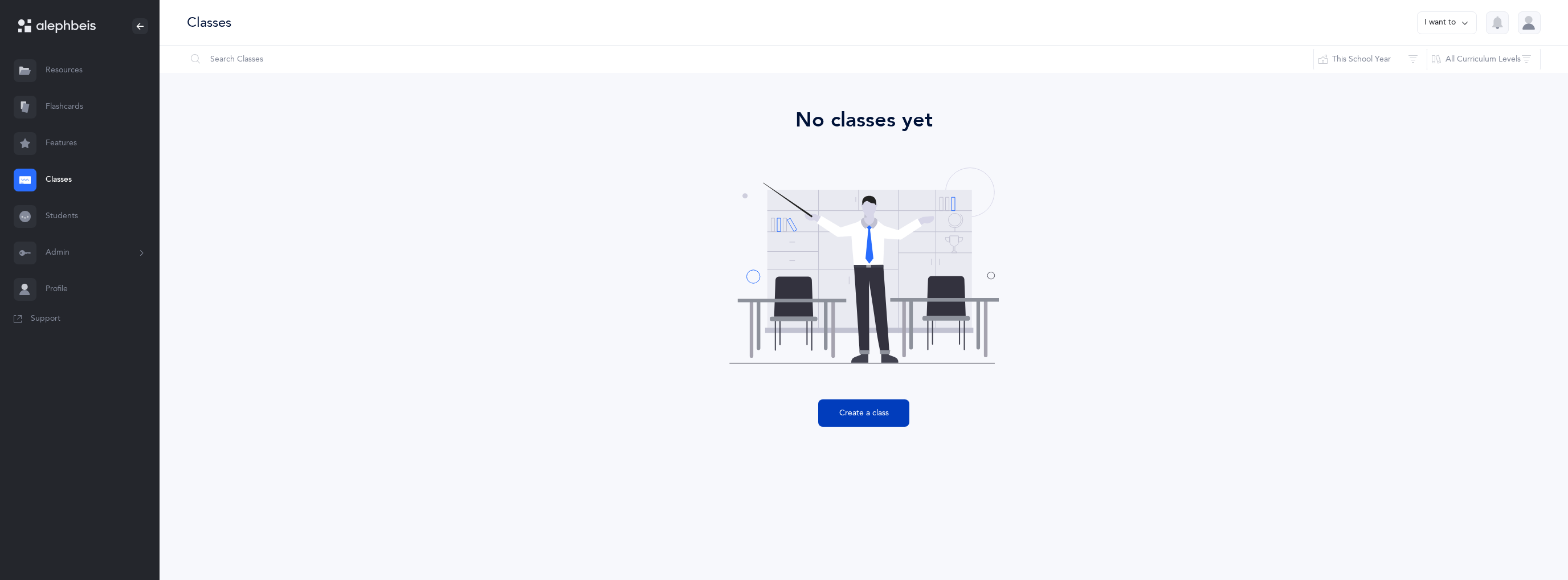
click at [870, 420] on button "Create a class" at bounding box center [864, 414] width 91 height 27
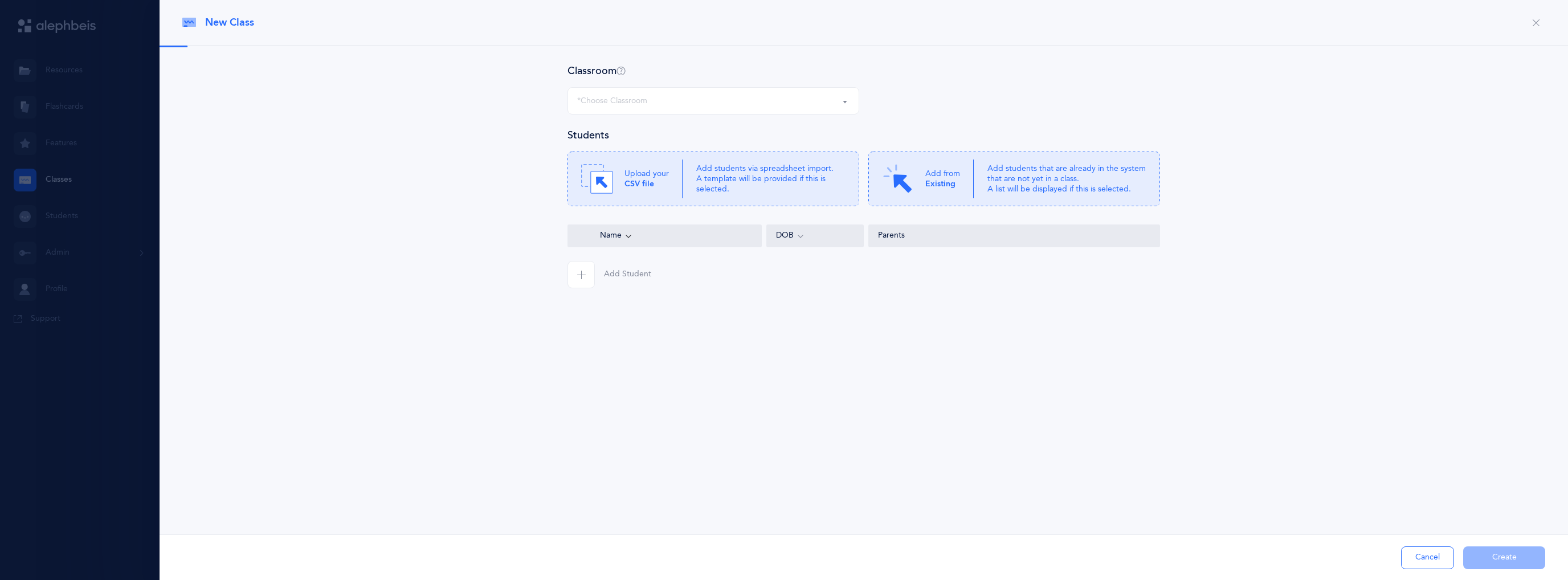
select select "1328"
click at [828, 102] on div "Third Grade Yosef Sassoon & Sam Hajibai, Kriah Yellow Level • S" at bounding box center [713, 101] width 272 height 19
click at [834, 336] on div "Classroom Third Grade Third Grade Yosef Sassoon & Sam Hajibai, Kriah Yellow Lev…" at bounding box center [864, 199] width 1409 height 306
click at [719, 160] on icon at bounding box center [713, 179] width 292 height 55
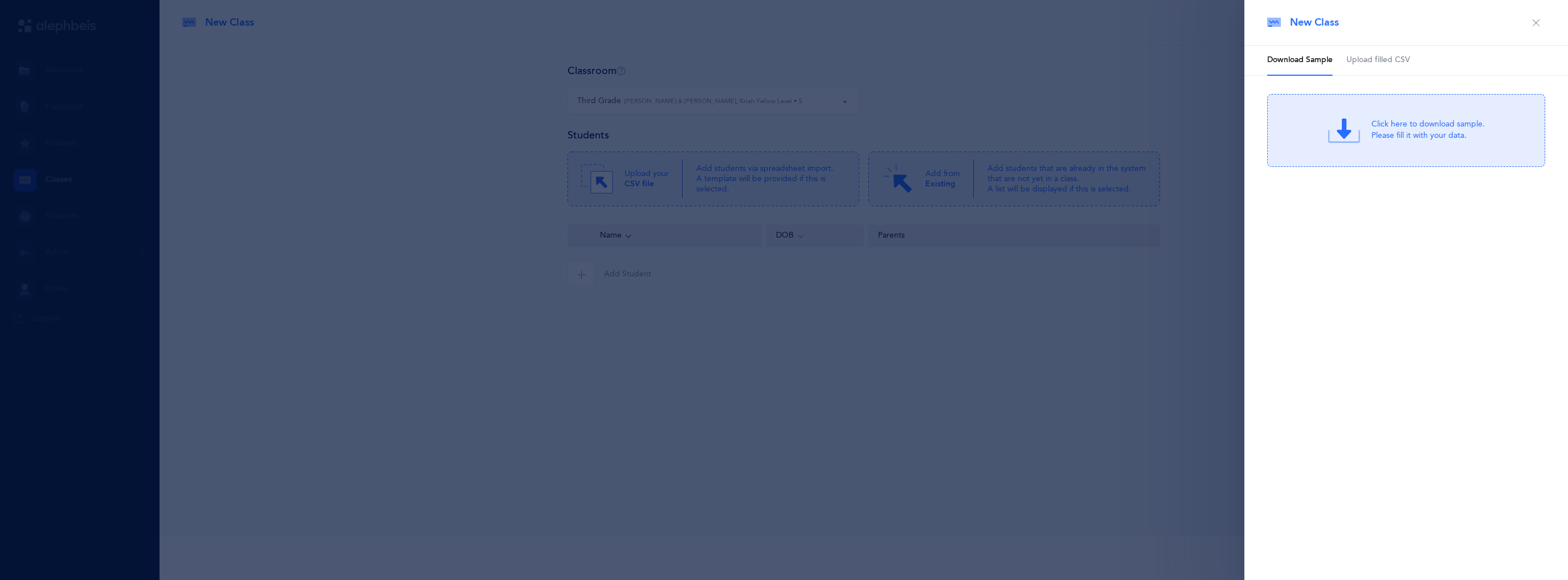
click at [1388, 59] on span "Upload filled CSV" at bounding box center [1379, 60] width 64 height 11
click at [1291, 57] on span "Download Sample" at bounding box center [1300, 60] width 66 height 11
click at [1393, 129] on div "Click here to download sample. Please fill it with your data." at bounding box center [1428, 130] width 113 height 23
click at [412, 311] on div at bounding box center [784, 290] width 1568 height 580
click at [936, 353] on div at bounding box center [784, 290] width 1568 height 580
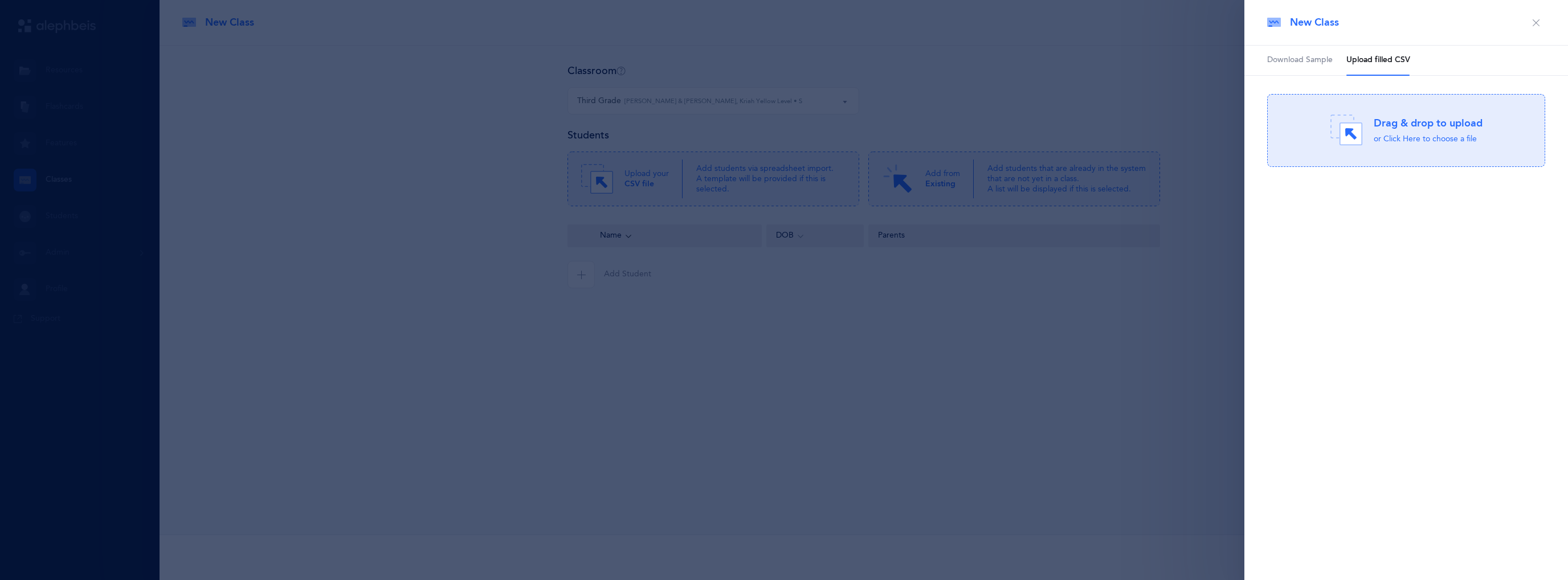
click at [1313, 59] on span "Download Sample" at bounding box center [1300, 60] width 66 height 11
click at [1534, 18] on icon "button" at bounding box center [1536, 23] width 9 height 9
